Goal: Task Accomplishment & Management: Manage account settings

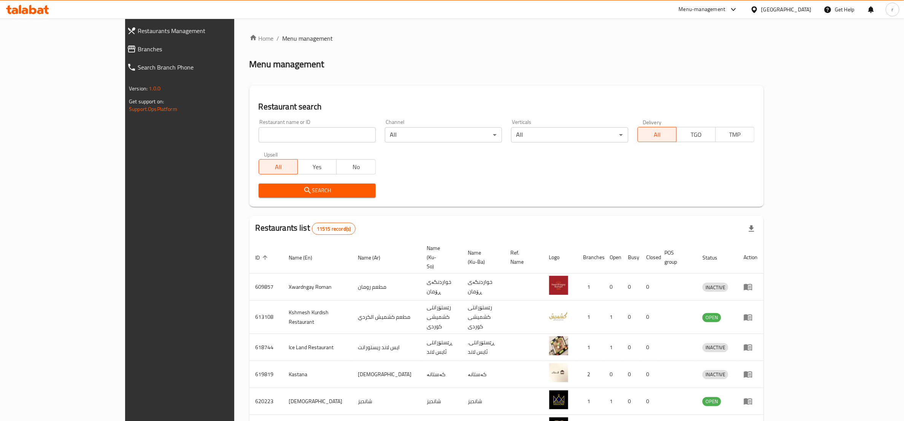
click at [121, 42] on link "Branches" at bounding box center [198, 49] width 155 height 18
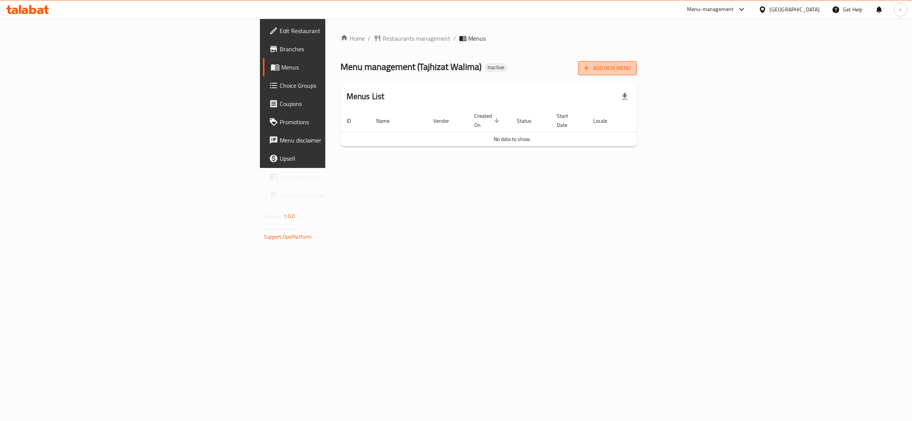
click at [590, 70] on icon "button" at bounding box center [587, 68] width 8 height 8
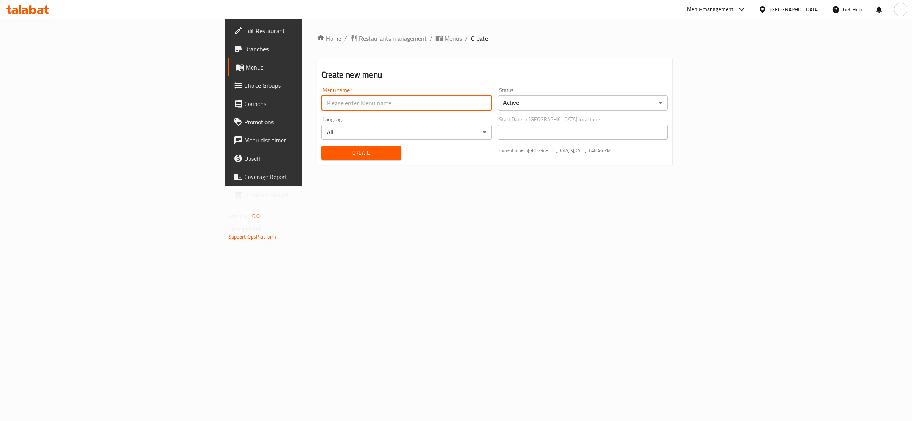
click at [322, 99] on input "text" at bounding box center [407, 102] width 170 height 15
type input "rahma"
click at [328, 155] on span "Create" at bounding box center [362, 153] width 68 height 10
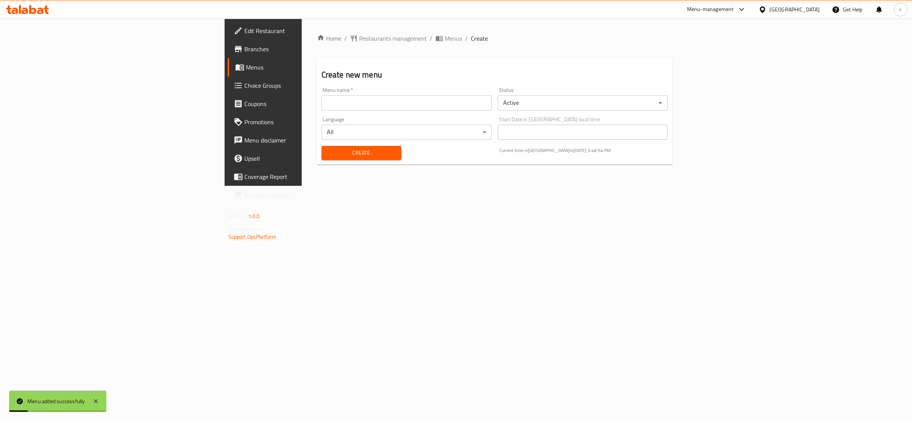
click at [228, 62] on link "Menus" at bounding box center [302, 67] width 149 height 18
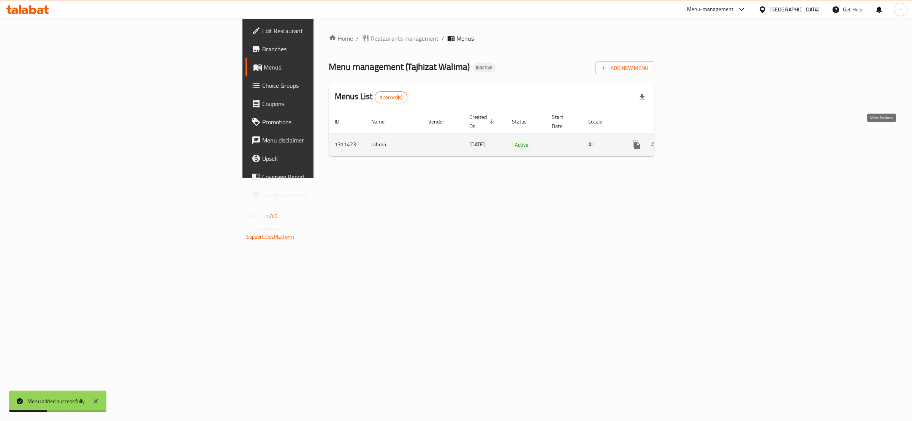
click at [696, 140] on icon "enhanced table" at bounding box center [691, 144] width 9 height 9
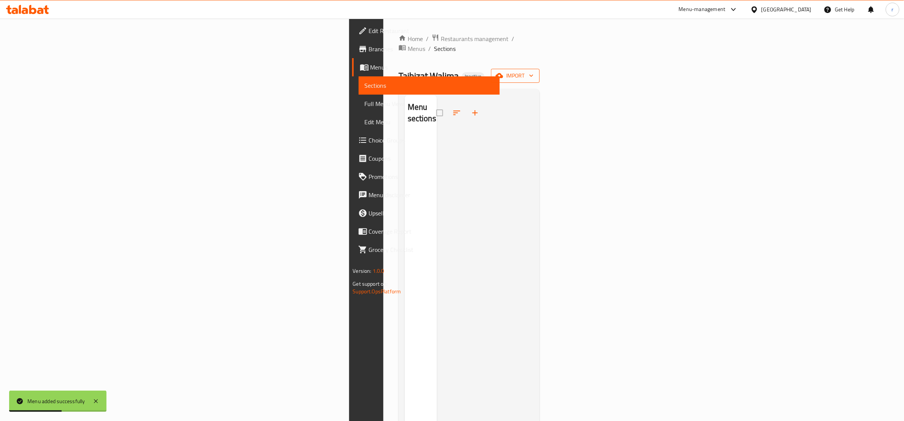
click at [533, 71] on span "import" at bounding box center [515, 76] width 36 height 10
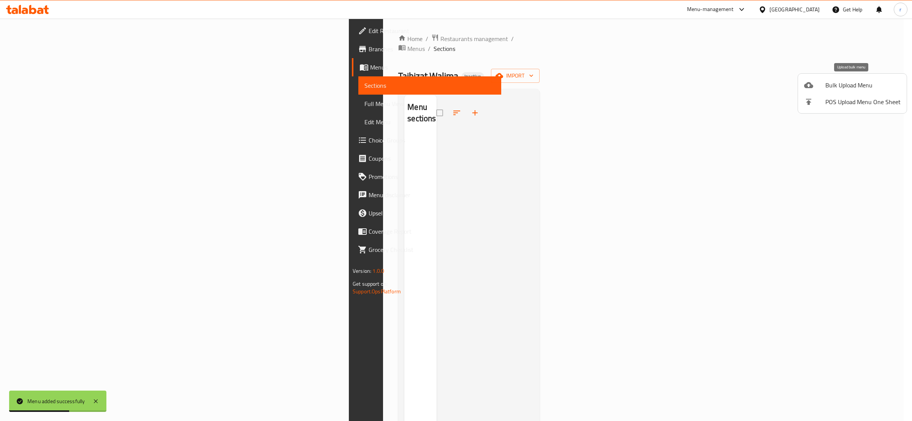
click at [819, 81] on div at bounding box center [814, 85] width 21 height 9
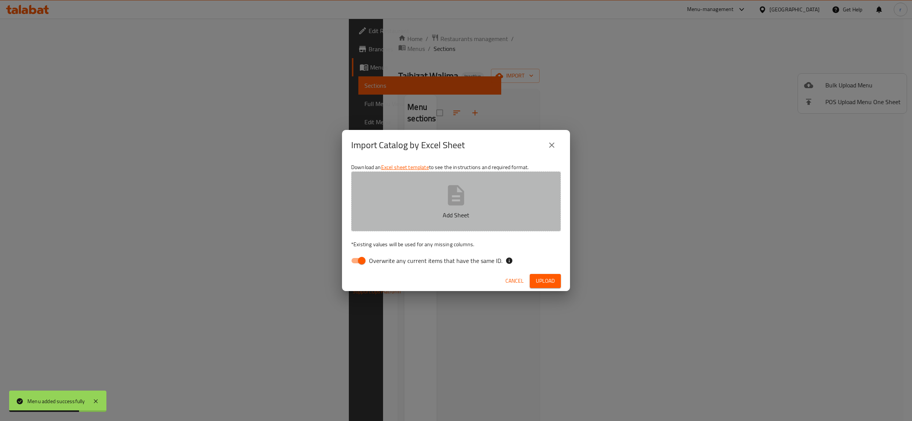
click at [399, 191] on button "Add Sheet" at bounding box center [456, 201] width 210 height 60
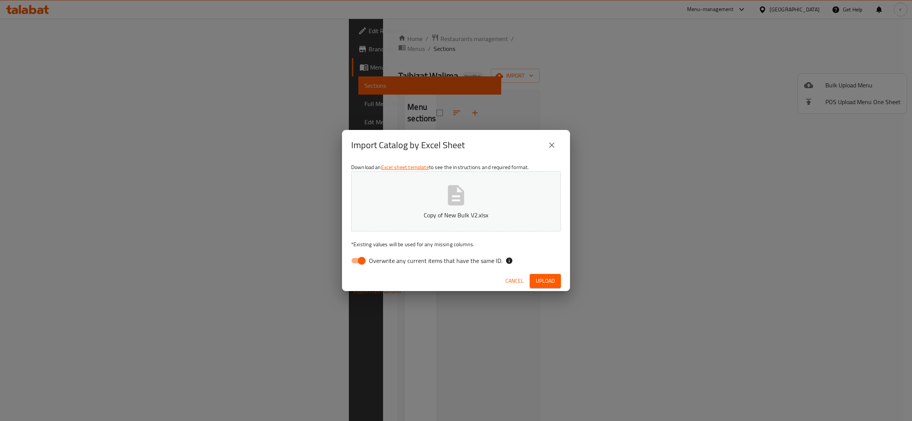
click at [357, 256] on input "Overwrite any current items that have the same ID." at bounding box center [361, 261] width 43 height 14
checkbox input "false"
click at [550, 275] on button "Upload" at bounding box center [545, 281] width 31 height 14
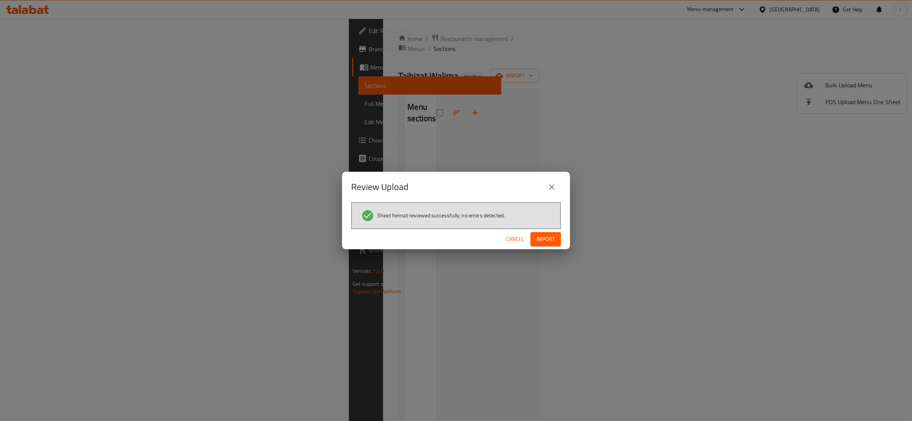
click at [557, 236] on button "Import" at bounding box center [546, 239] width 30 height 14
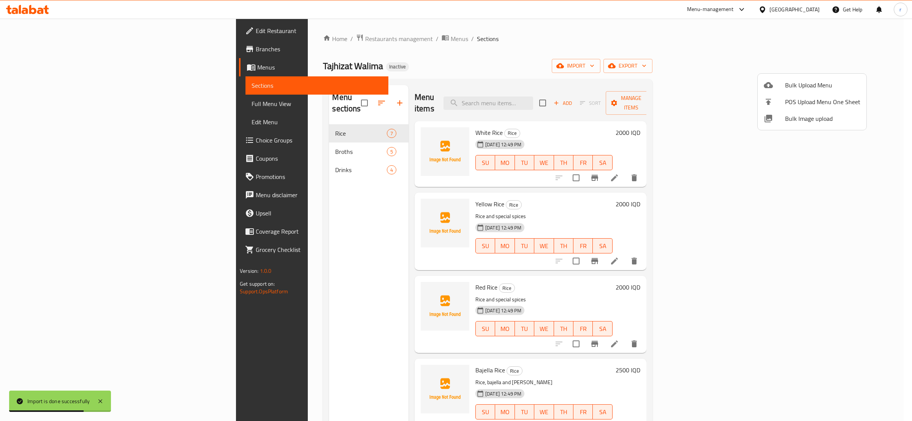
click at [387, 141] on div at bounding box center [456, 210] width 912 height 421
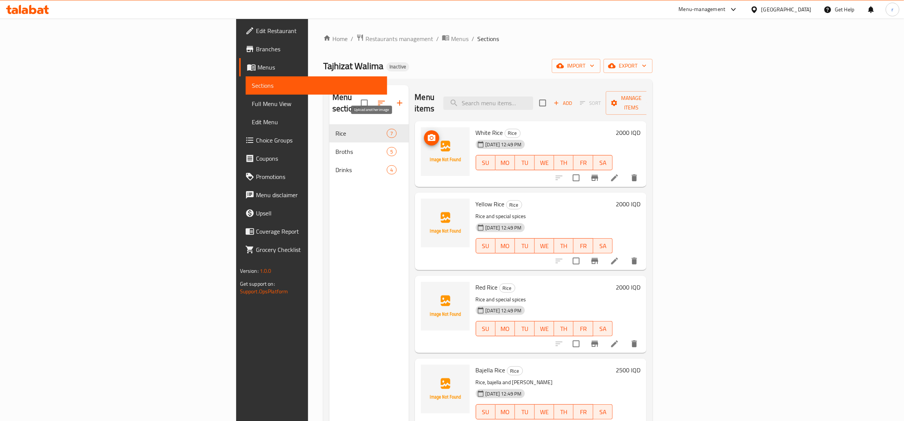
click at [424, 132] on button "upload picture" at bounding box center [431, 137] width 15 height 15
click at [428, 206] on icon "upload picture" at bounding box center [432, 209] width 8 height 7
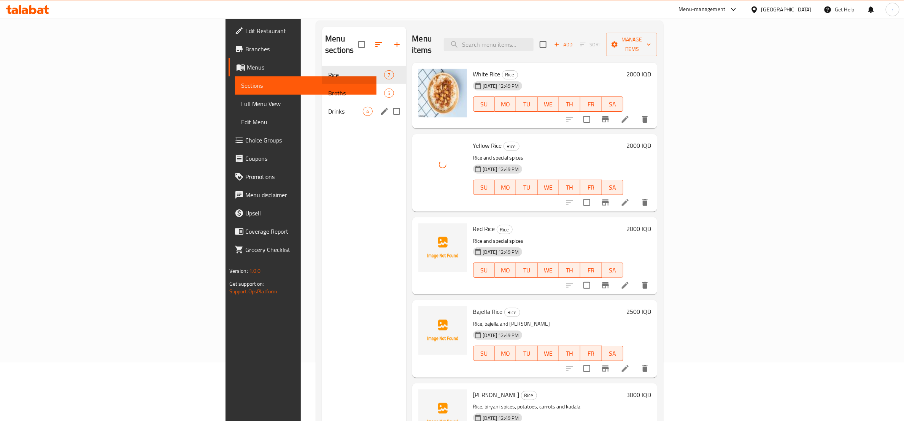
scroll to position [106, 0]
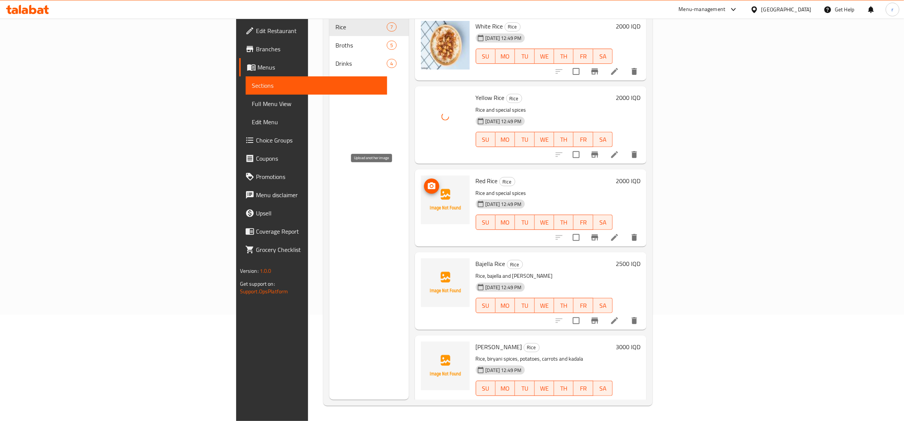
click at [424, 182] on span "upload picture" at bounding box center [431, 186] width 15 height 9
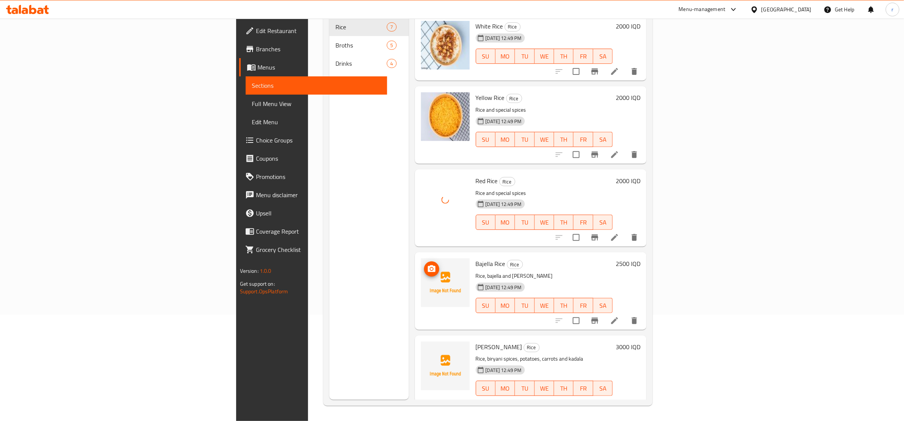
scroll to position [95, 0]
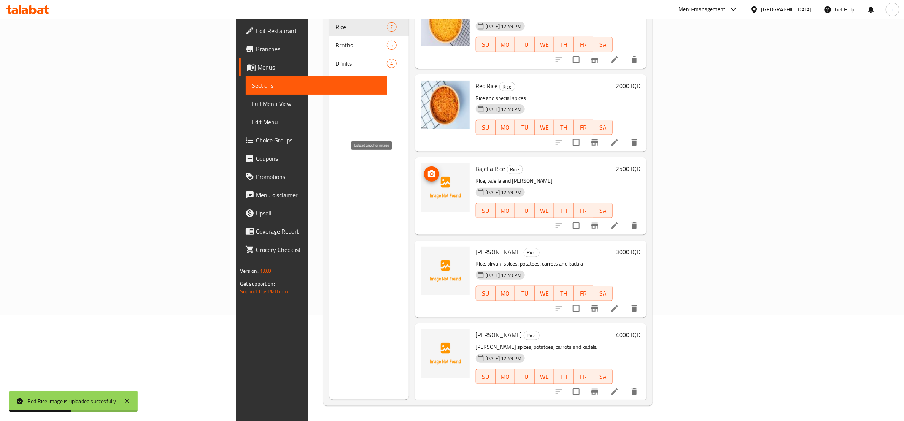
click at [430, 173] on circle "upload picture" at bounding box center [431, 174] width 2 height 2
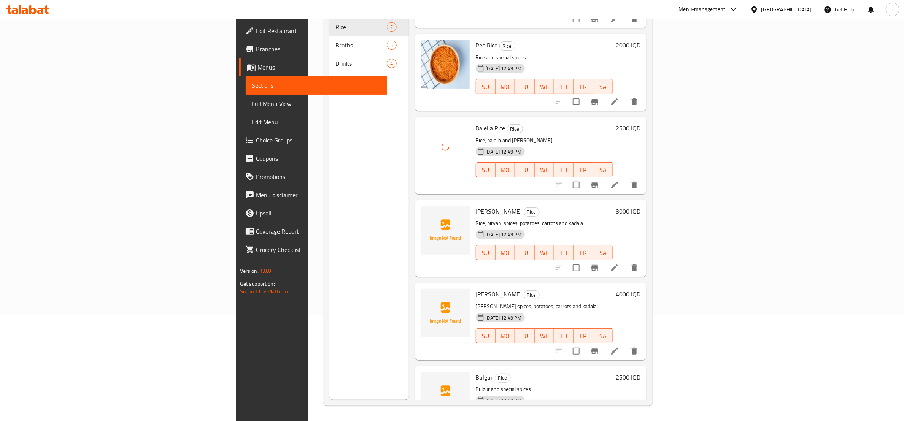
scroll to position [167, 0]
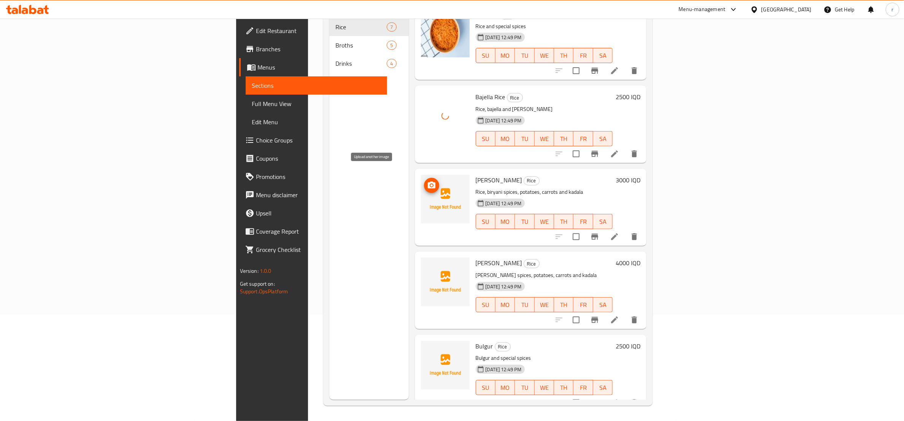
click at [424, 181] on span "upload picture" at bounding box center [431, 185] width 15 height 9
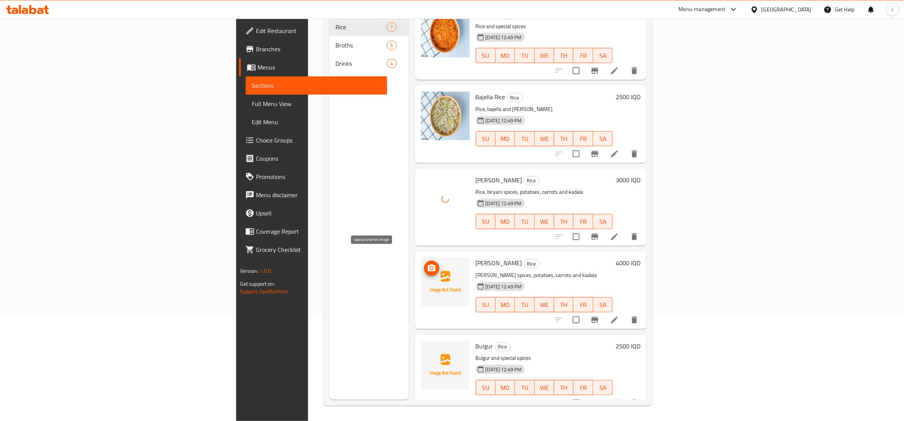
click at [427, 264] on icon "upload picture" at bounding box center [431, 268] width 9 height 9
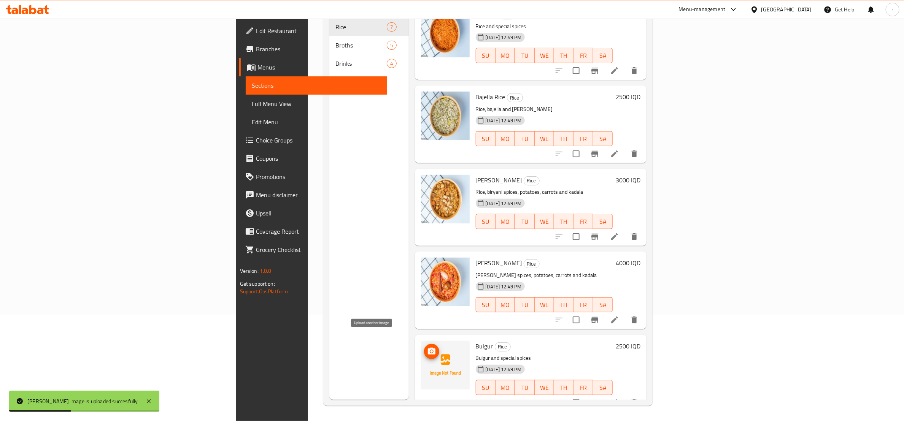
click at [428, 348] on icon "upload picture" at bounding box center [432, 351] width 8 height 7
click at [421, 366] on img at bounding box center [445, 365] width 49 height 49
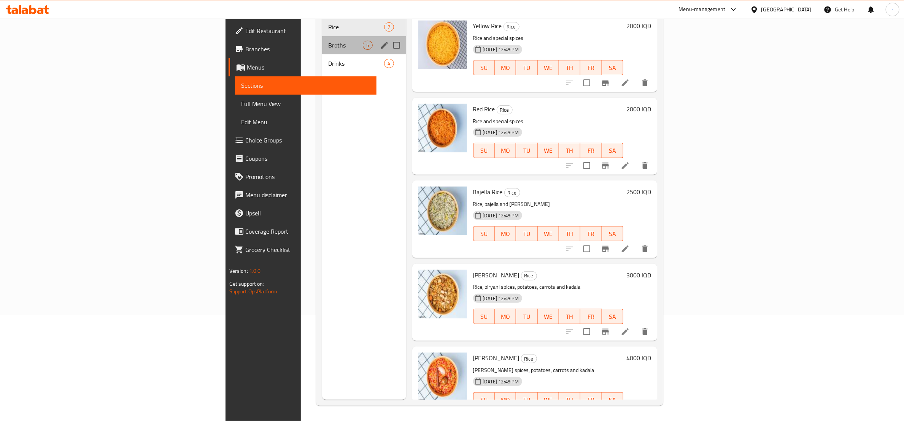
click at [322, 36] on div "Broths 5" at bounding box center [364, 45] width 84 height 18
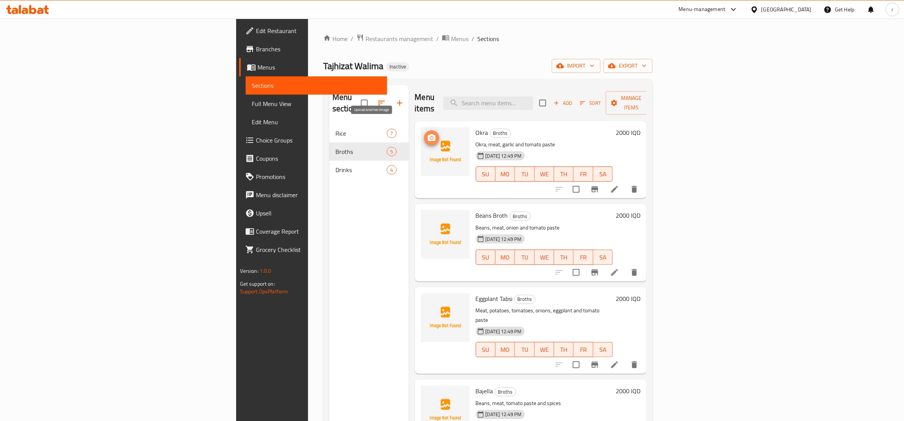
click at [428, 134] on icon "upload picture" at bounding box center [432, 137] width 8 height 7
click at [428, 217] on icon "upload picture" at bounding box center [432, 220] width 8 height 7
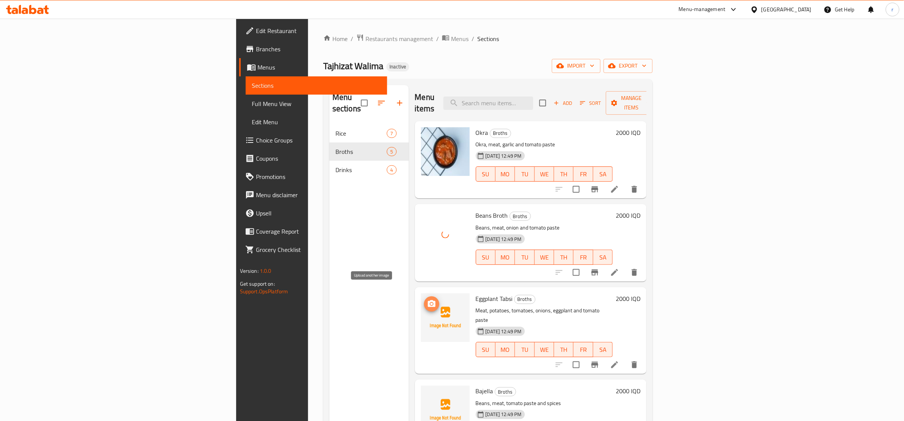
click at [430, 303] on circle "upload picture" at bounding box center [431, 304] width 2 height 2
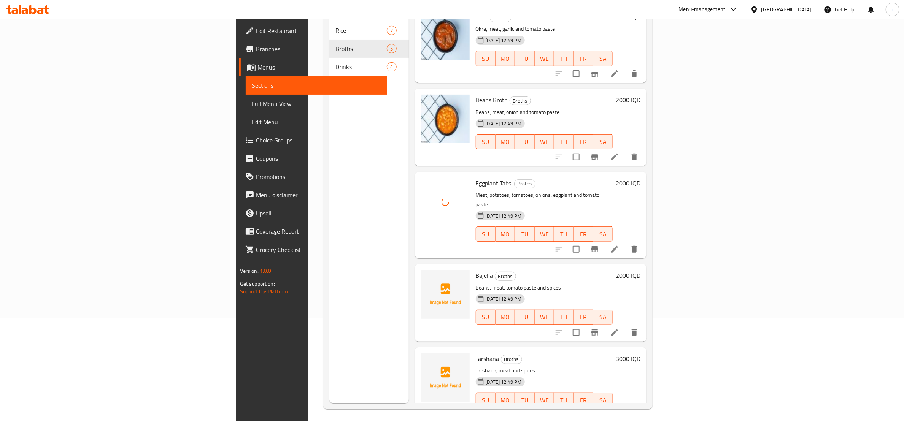
scroll to position [106, 0]
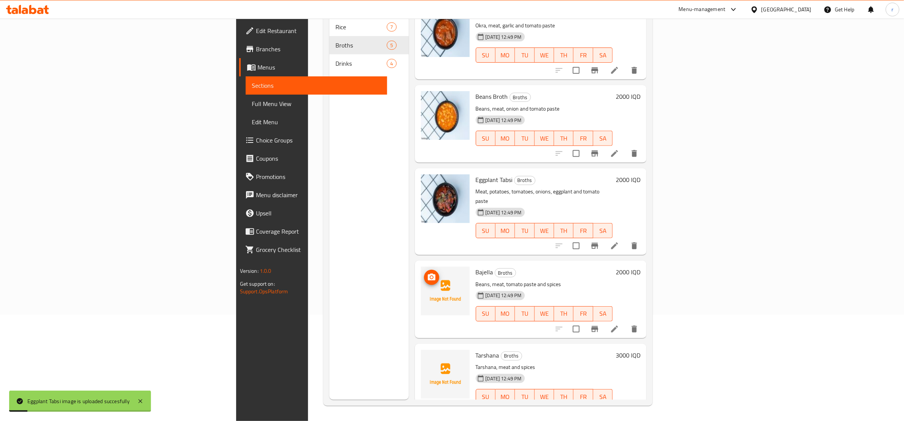
click at [427, 273] on icon "upload picture" at bounding box center [431, 277] width 9 height 9
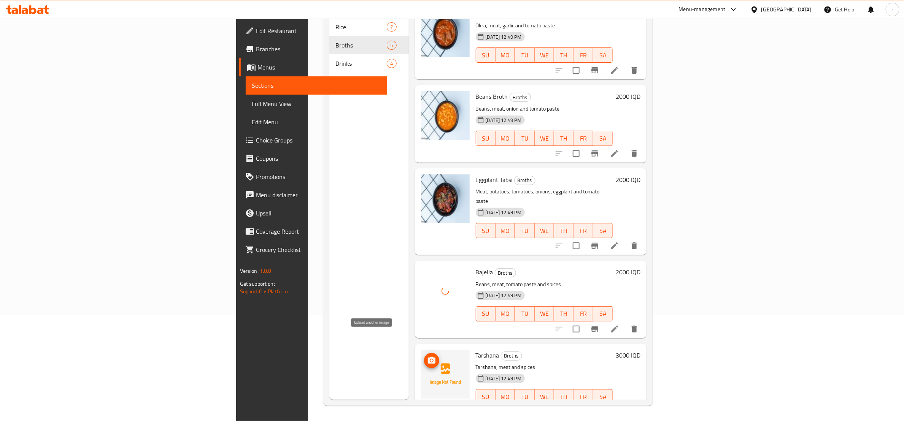
click at [424, 356] on span "upload picture" at bounding box center [431, 360] width 15 height 9
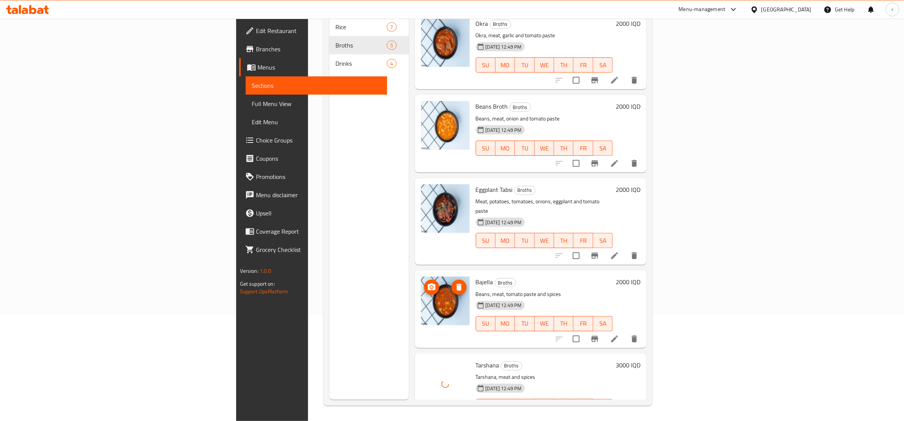
scroll to position [0, 0]
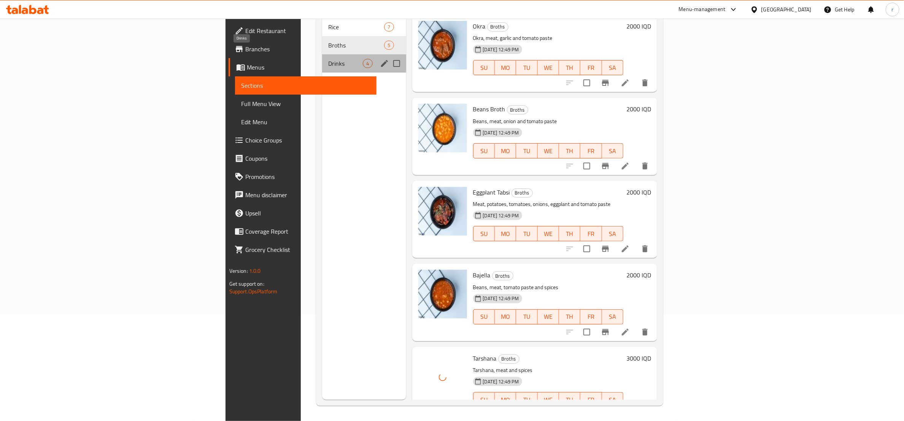
click at [328, 59] on span "Drinks" at bounding box center [345, 63] width 35 height 9
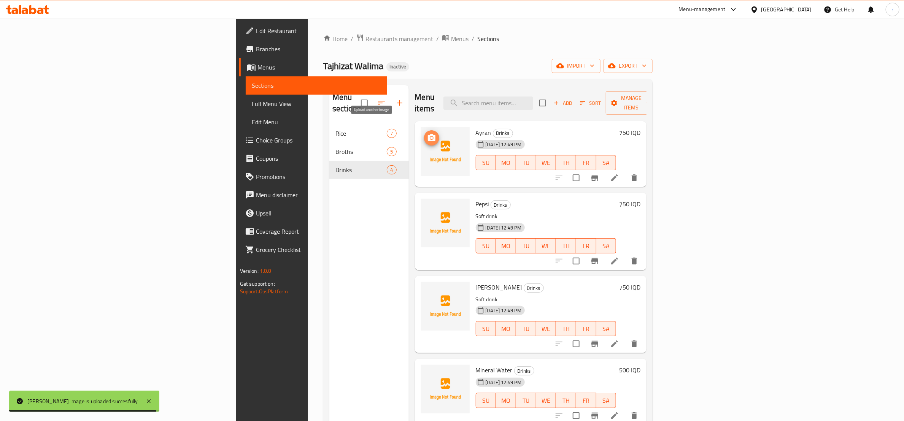
click at [424, 133] on span "upload picture" at bounding box center [431, 137] width 15 height 9
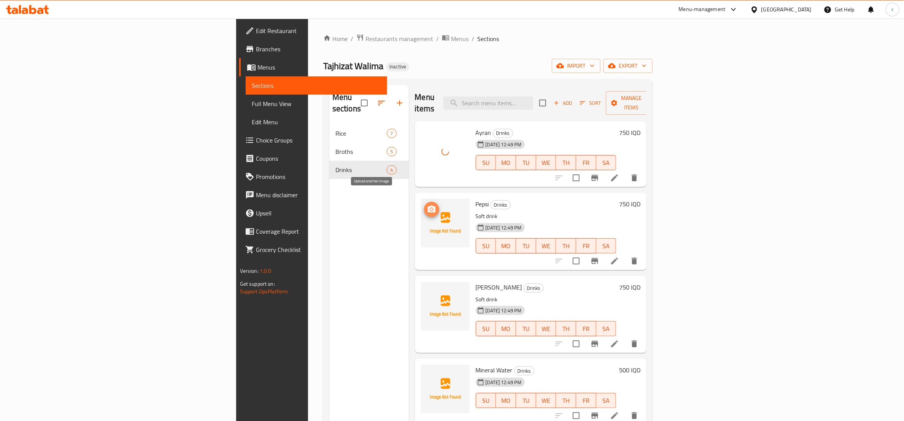
click at [424, 205] on span "upload picture" at bounding box center [431, 209] width 15 height 9
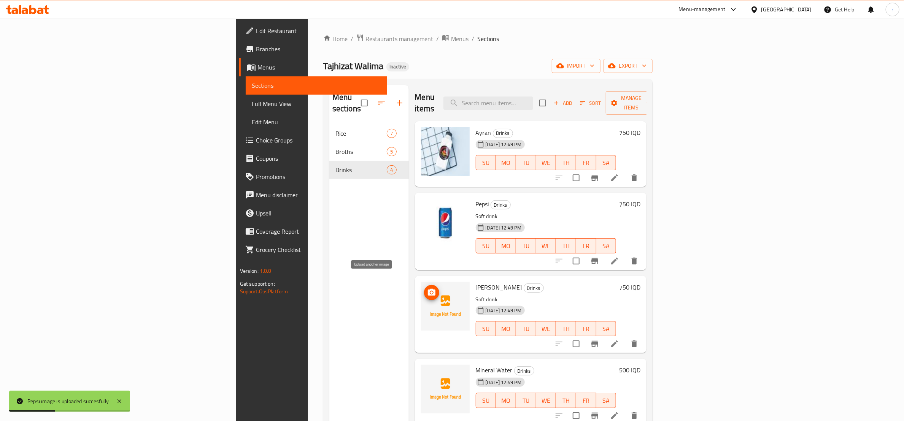
click at [428, 289] on icon "upload picture" at bounding box center [432, 292] width 8 height 7
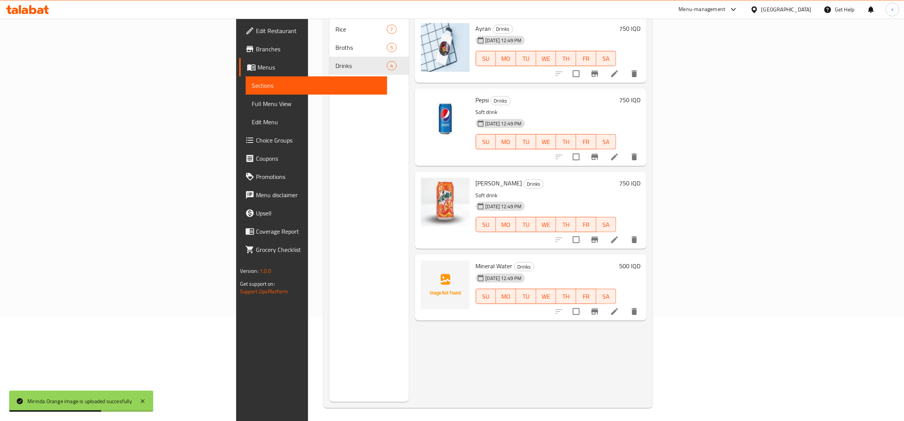
scroll to position [106, 0]
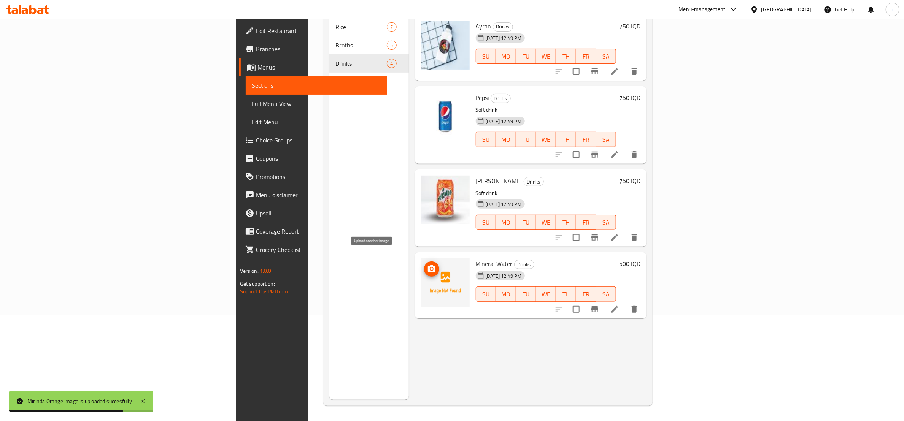
click at [427, 265] on icon "upload picture" at bounding box center [431, 269] width 9 height 9
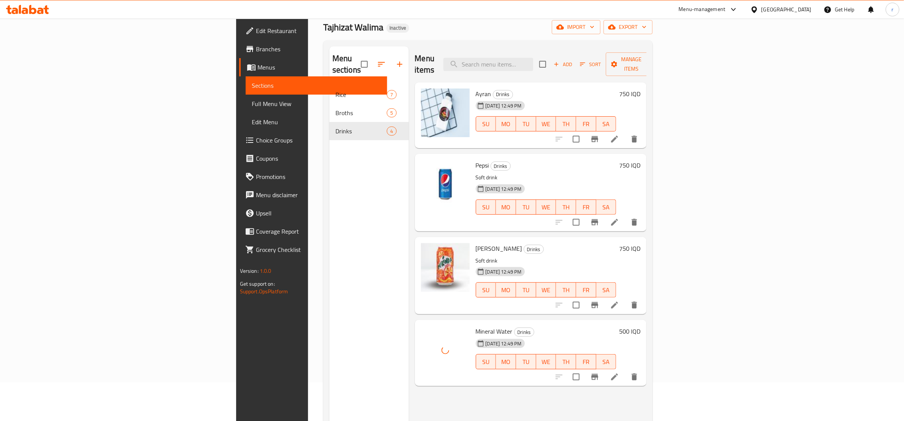
scroll to position [11, 0]
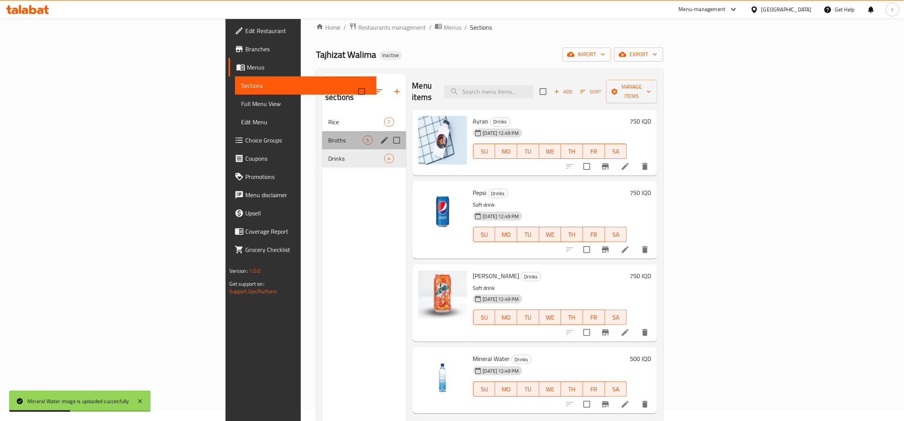
click at [322, 136] on div "Broths 5" at bounding box center [364, 140] width 84 height 18
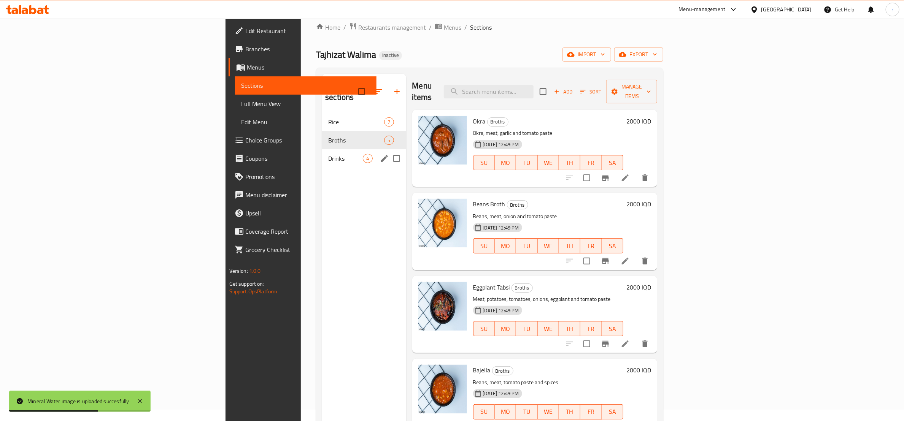
click at [322, 154] on div "Drinks 4" at bounding box center [364, 158] width 84 height 18
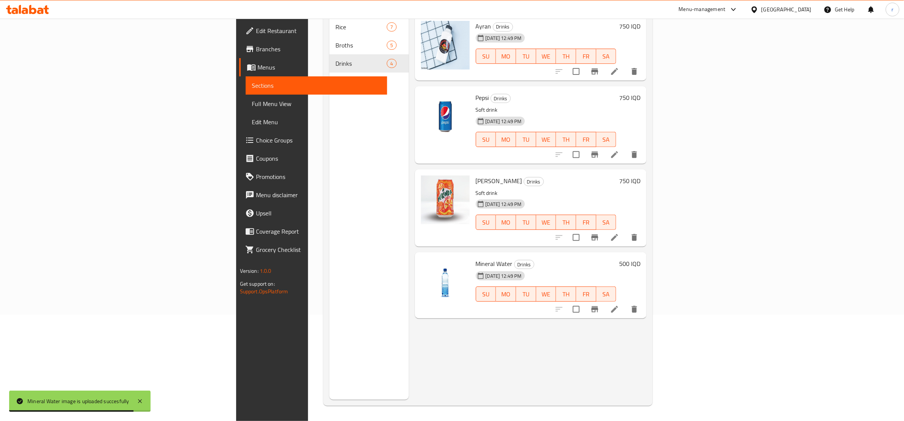
scroll to position [11, 0]
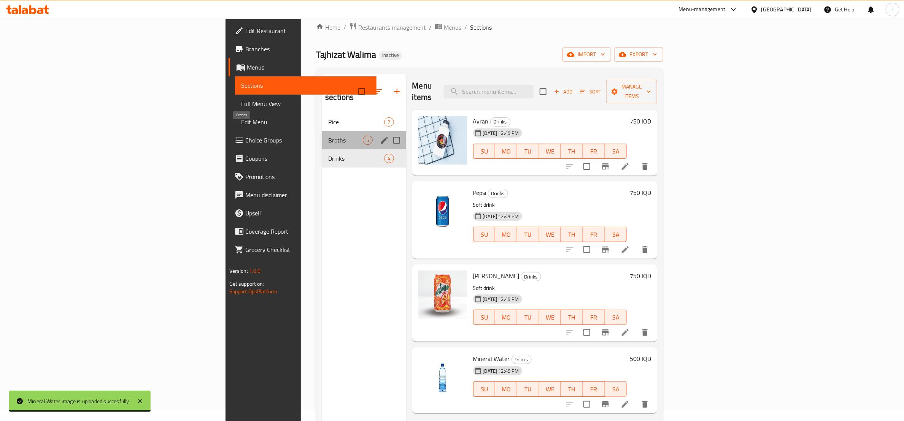
click at [328, 136] on span "Broths" at bounding box center [345, 140] width 35 height 9
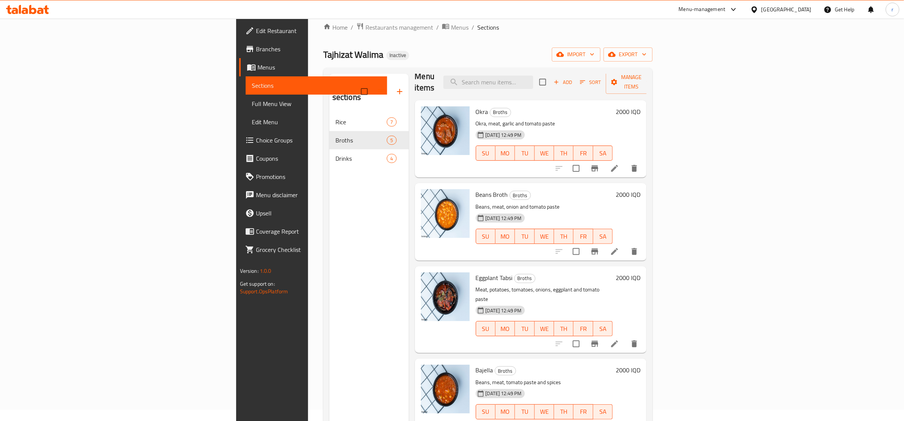
scroll to position [13, 0]
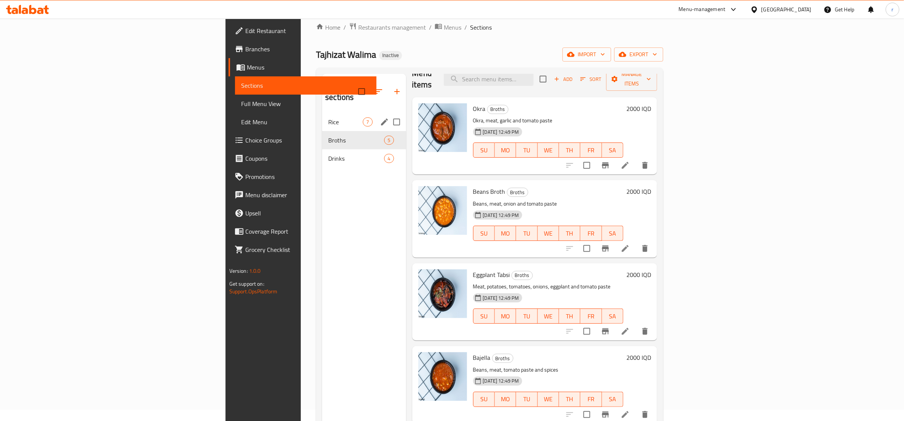
click at [322, 116] on div "Rice 7" at bounding box center [364, 122] width 84 height 18
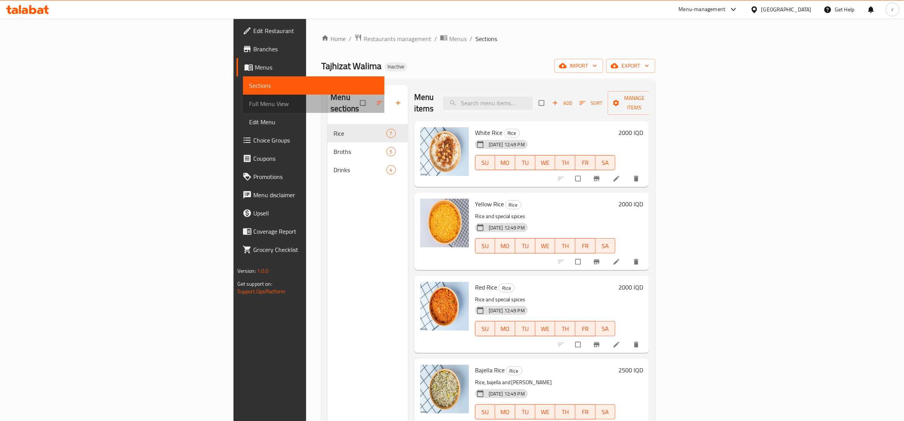
click at [249, 105] on span "Full Menu View" at bounding box center [313, 103] width 129 height 9
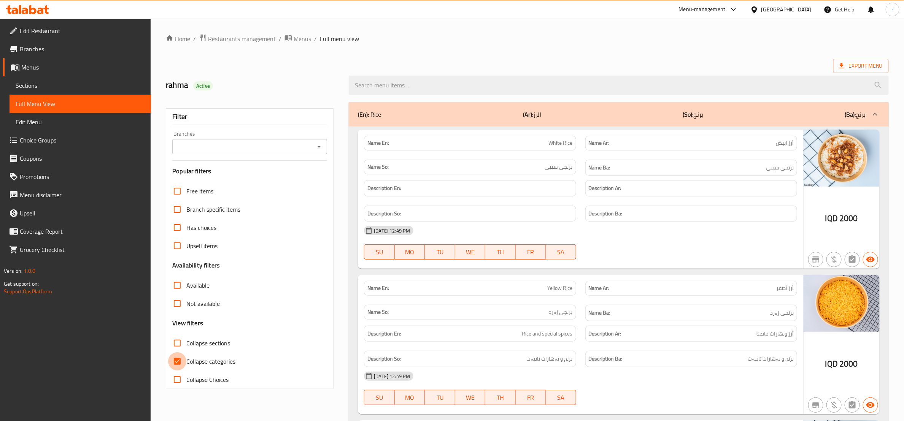
click at [176, 362] on input "Collapse categories" at bounding box center [177, 361] width 18 height 18
checkbox input "false"
click at [178, 346] on input "Collapse sections" at bounding box center [177, 343] width 18 height 18
checkbox input "true"
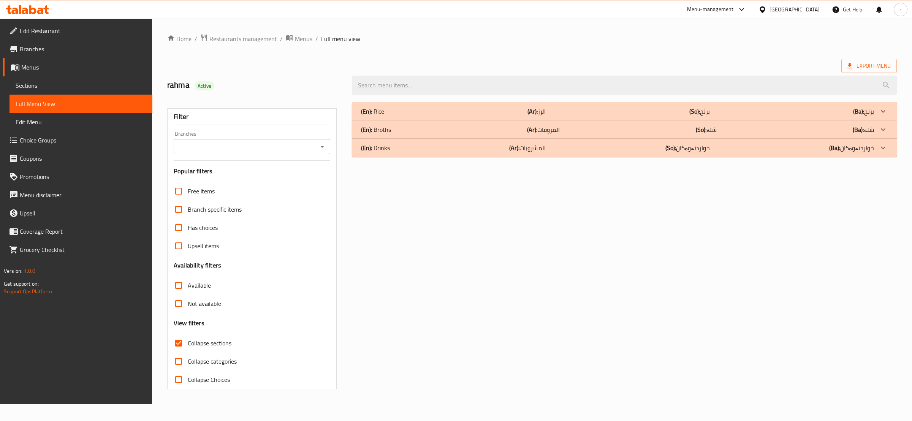
click at [323, 144] on icon "Open" at bounding box center [322, 146] width 9 height 9
click at [311, 177] on li "Tajhizat Walima,Al [PERSON_NAME]" at bounding box center [251, 180] width 156 height 14
type input "Tajhizat Walima,Al [PERSON_NAME]"
click at [453, 148] on div "(En): Drinks (Ar): المشروبات (So): خواردنەوەکان (Ba): خواردنەوەکان" at bounding box center [617, 147] width 513 height 9
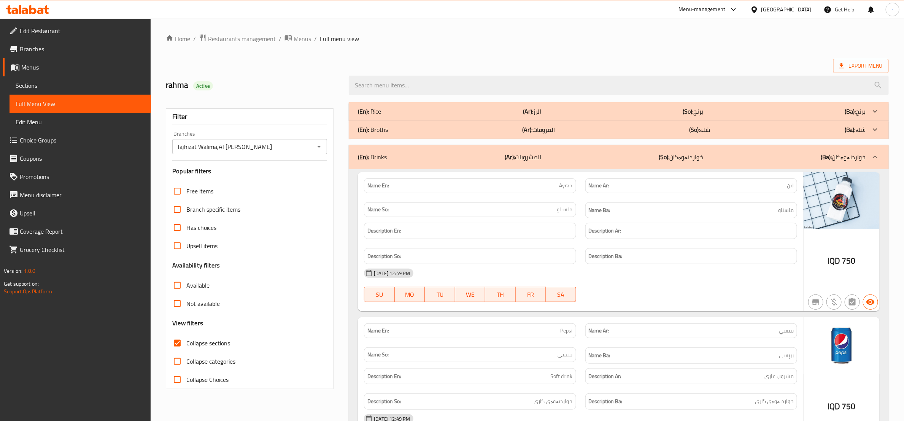
click at [466, 133] on div "(En): Broths (Ar): المروقات (So): شلە (Ba): شلە" at bounding box center [612, 129] width 508 height 9
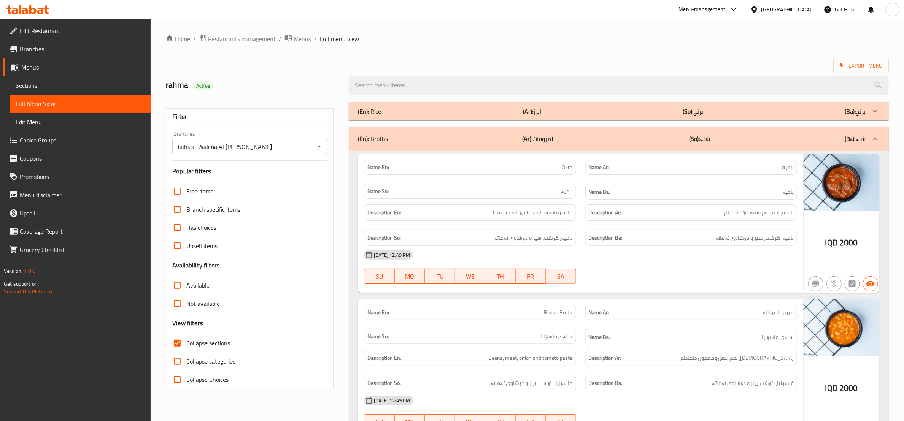
click at [468, 119] on div "(En): Rice (Ar): الرز (So): برنج (Ba): برنج" at bounding box center [619, 111] width 540 height 18
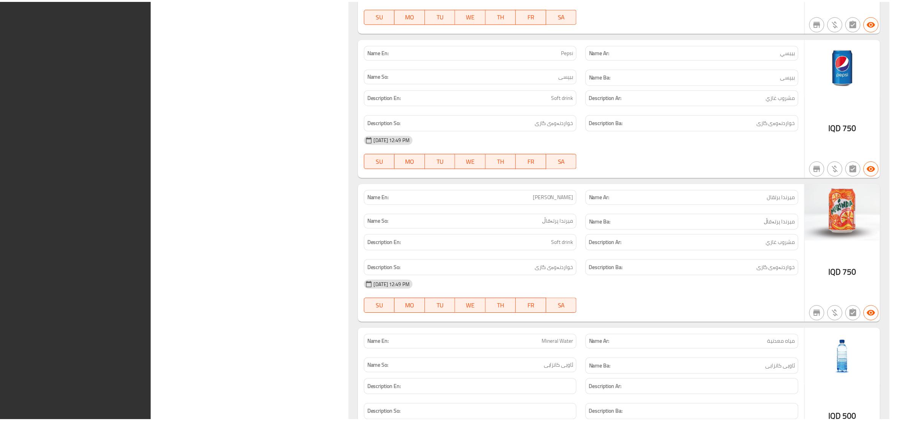
scroll to position [2167, 0]
